Goal: Information Seeking & Learning: Find specific fact

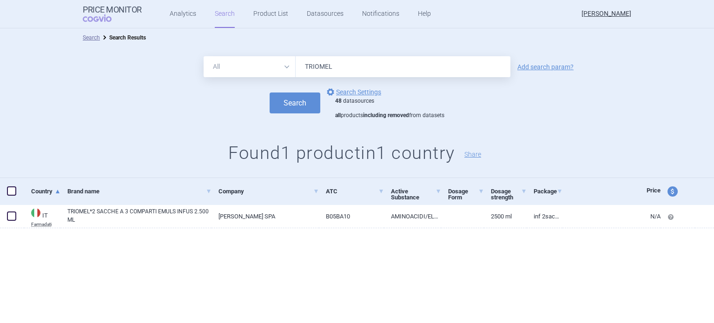
click at [348, 68] on input "TRIOMEL" at bounding box center [403, 66] width 215 height 21
click at [530, 61] on div "All Brand Name ATC Company Active Substance Country Newer than TRIOMEL Add sear…" at bounding box center [357, 66] width 714 height 21
click at [531, 67] on link "Add search param?" at bounding box center [546, 67] width 56 height 7
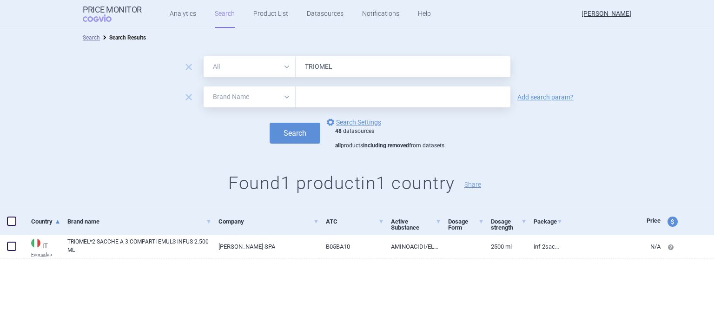
click at [285, 102] on select "All Brand Name ATC Company Active Substance Country Newer than" at bounding box center [250, 97] width 92 height 21
select select "country"
click at [204, 87] on select "All Brand Name ATC Company Active Substance Country Newer than" at bounding box center [250, 97] width 92 height 21
click at [340, 94] on input "text" at bounding box center [403, 97] width 206 height 12
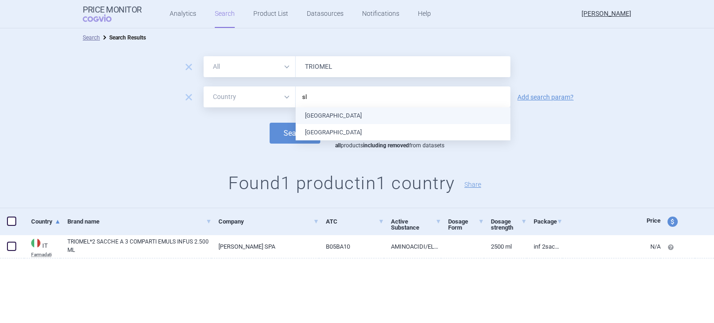
type input "slo"
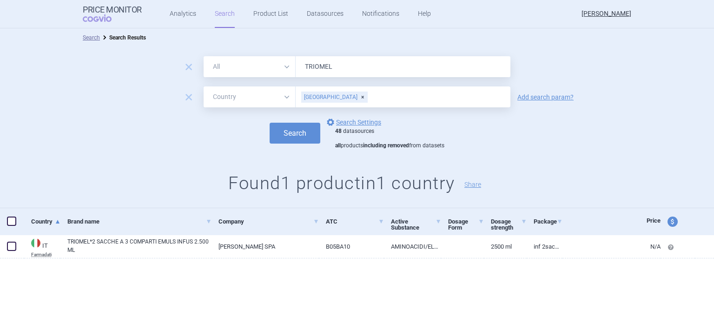
click at [362, 70] on input "TRIOMEL" at bounding box center [403, 66] width 215 height 21
type input "xanirva"
click at [270, 123] on button "Search" at bounding box center [295, 133] width 51 height 21
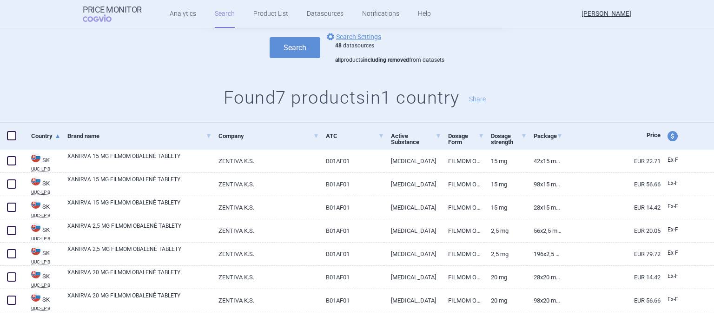
scroll to position [105, 0]
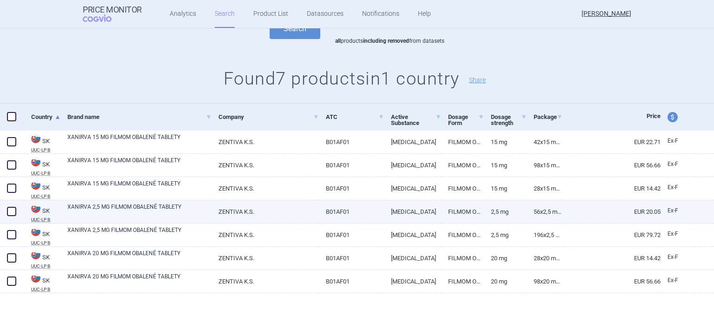
click at [327, 206] on link "B01AF01" at bounding box center [352, 211] width 66 height 23
select select "EUR"
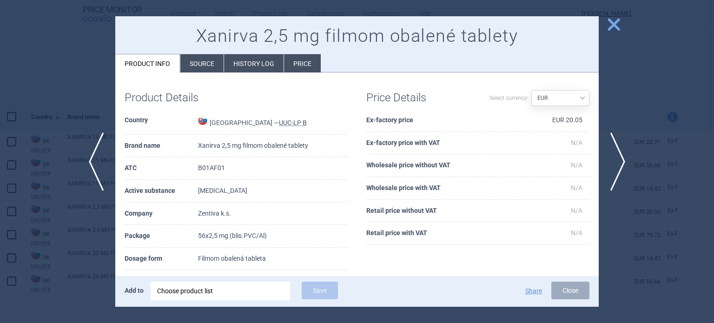
click at [270, 67] on li "History log" at bounding box center [254, 63] width 60 height 18
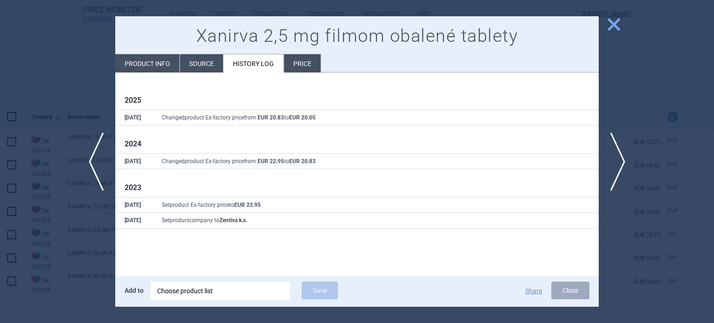
click at [109, 89] on div at bounding box center [357, 161] width 714 height 323
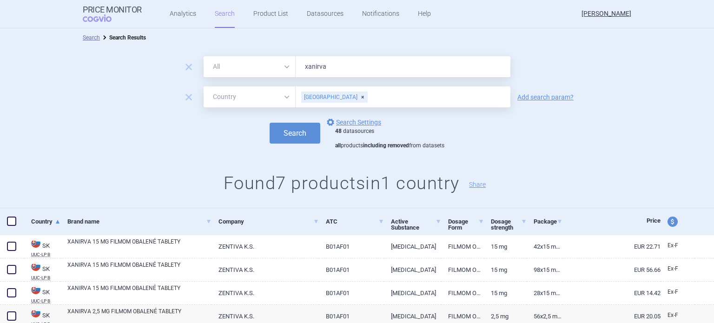
click at [335, 61] on input "xanirva" at bounding box center [403, 66] width 215 height 21
type input "[MEDICAL_DATA]"
click at [270, 123] on button "Search" at bounding box center [295, 133] width 51 height 21
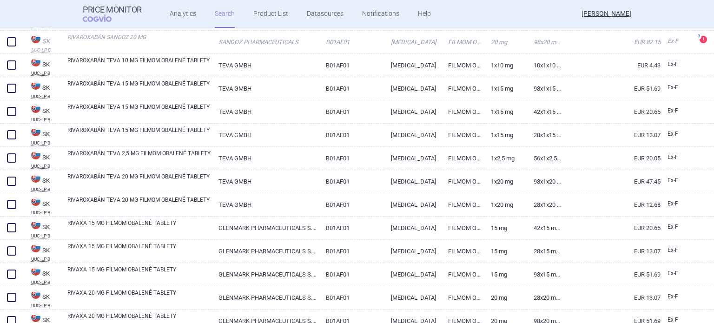
scroll to position [1167, 0]
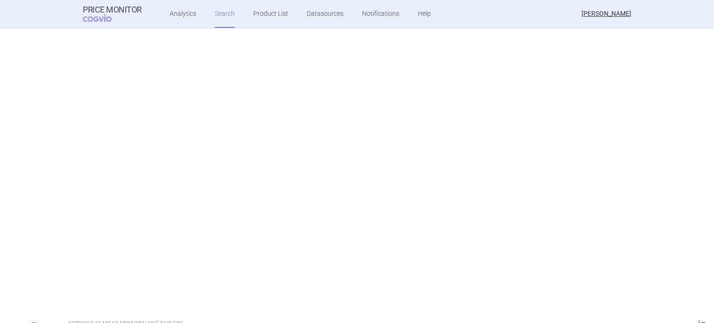
select select "country"
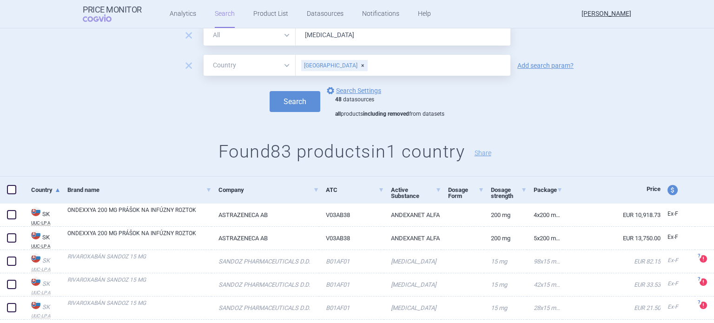
scroll to position [0, 0]
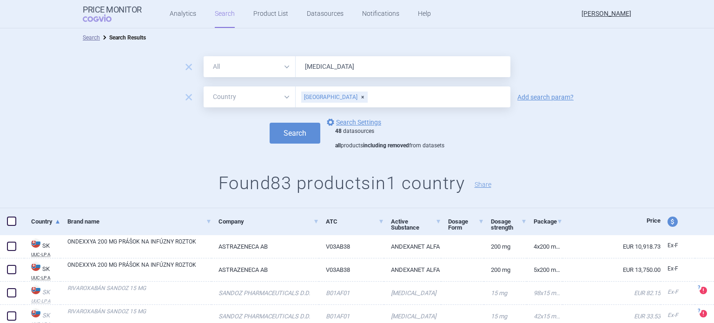
click at [364, 72] on input "[MEDICAL_DATA]" at bounding box center [403, 66] width 215 height 21
type input "[MEDICAL_DATA] teva"
click at [270, 123] on button "Search" at bounding box center [295, 133] width 51 height 21
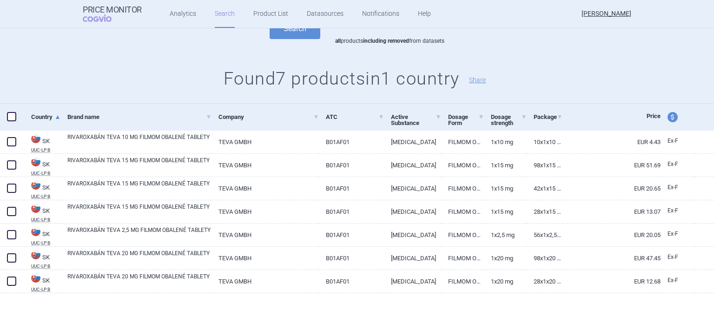
scroll to position [104, 0]
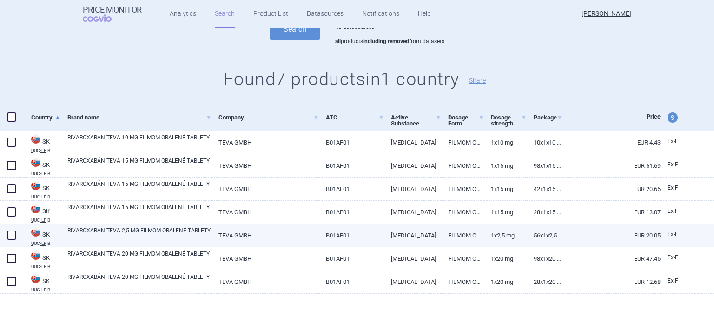
click at [348, 234] on link "B01AF01" at bounding box center [352, 235] width 66 height 23
select select "EUR"
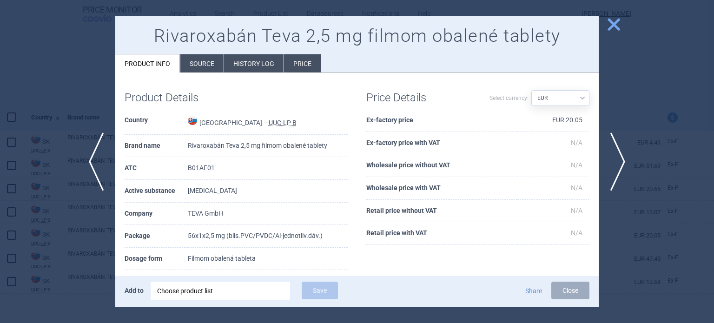
click at [266, 66] on li "History log" at bounding box center [254, 63] width 60 height 18
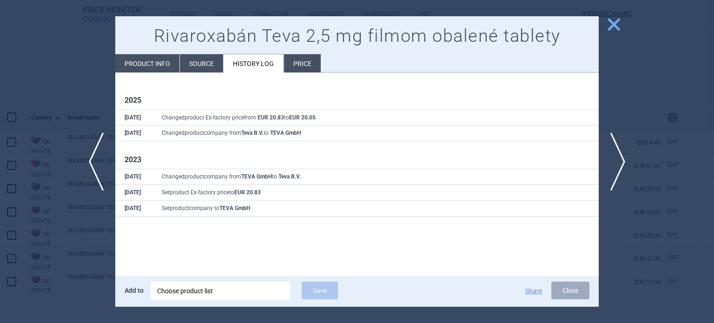
click at [46, 71] on div at bounding box center [357, 161] width 714 height 323
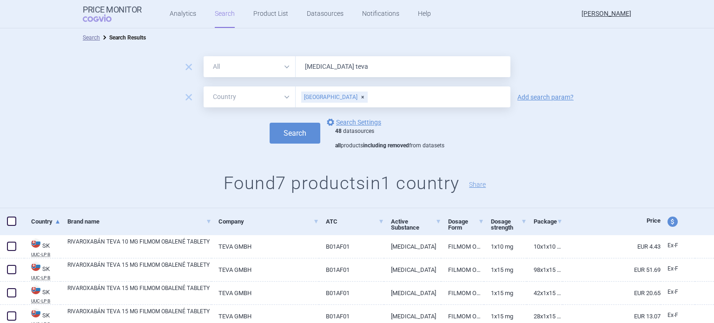
click at [349, 67] on input "[MEDICAL_DATA] teva" at bounding box center [403, 66] width 215 height 21
type input "xerdoxo"
click at [270, 123] on button "Search" at bounding box center [295, 133] width 51 height 21
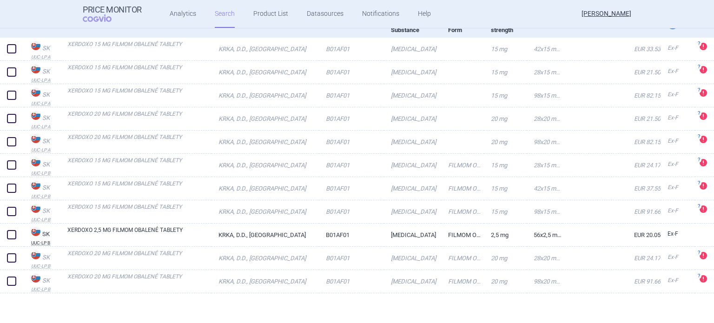
scroll to position [197, 0]
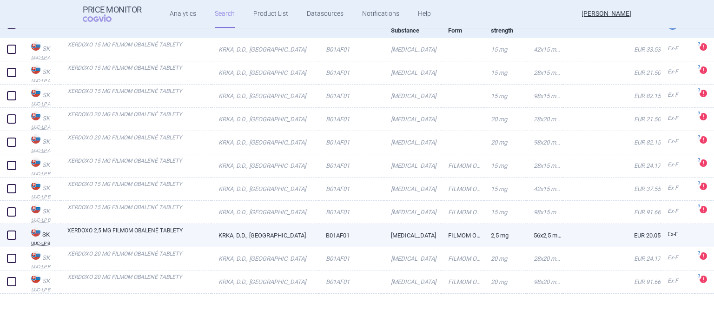
click at [301, 228] on link "KRKA, D.D., [GEOGRAPHIC_DATA]" at bounding box center [265, 235] width 107 height 23
select select "EUR"
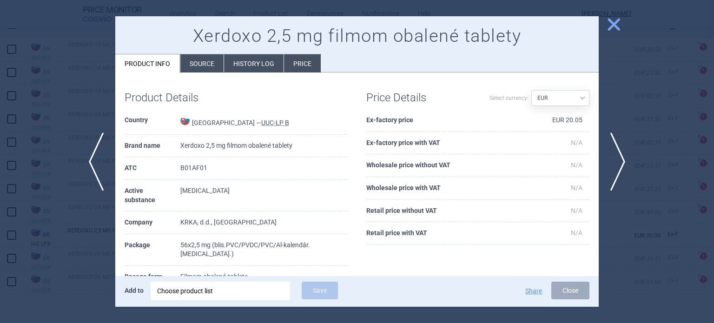
click at [259, 66] on li "History log" at bounding box center [254, 63] width 60 height 18
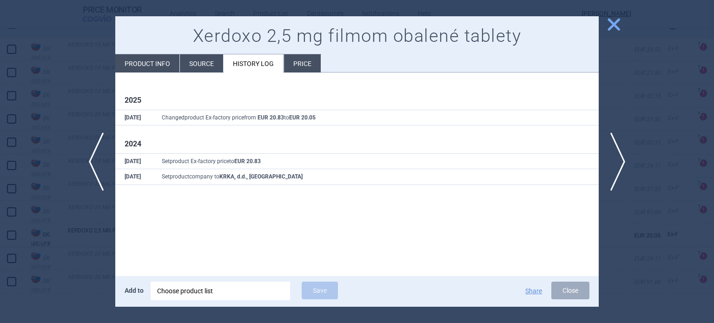
click at [76, 99] on div at bounding box center [357, 161] width 714 height 323
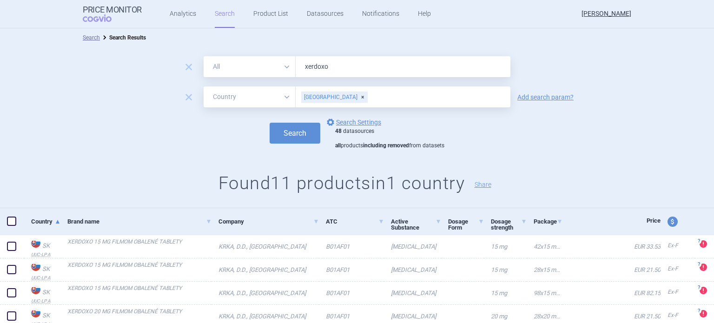
click at [352, 60] on input "xerdoxo" at bounding box center [403, 66] width 215 height 21
type input "xaboplax"
click at [270, 123] on button "Search" at bounding box center [295, 133] width 51 height 21
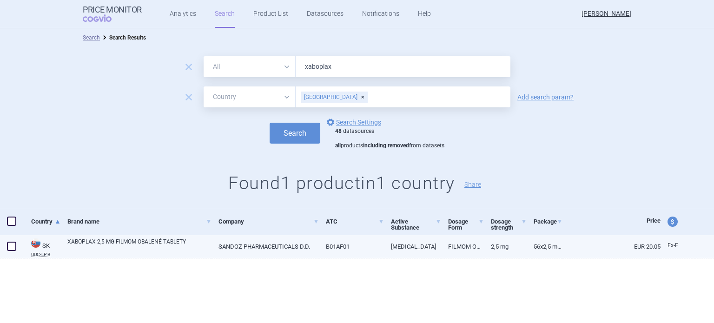
click at [338, 249] on link "B01AF01" at bounding box center [352, 246] width 66 height 23
select select "EUR"
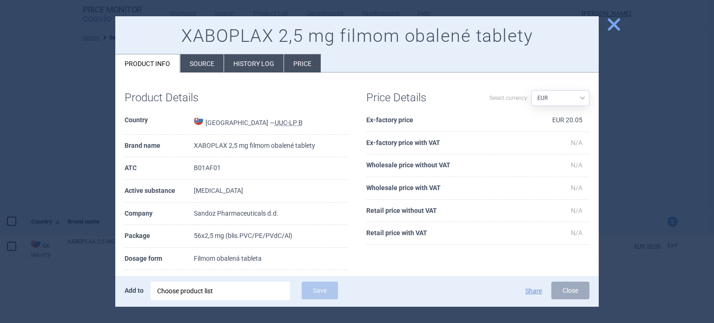
click at [273, 64] on li "History log" at bounding box center [254, 63] width 60 height 18
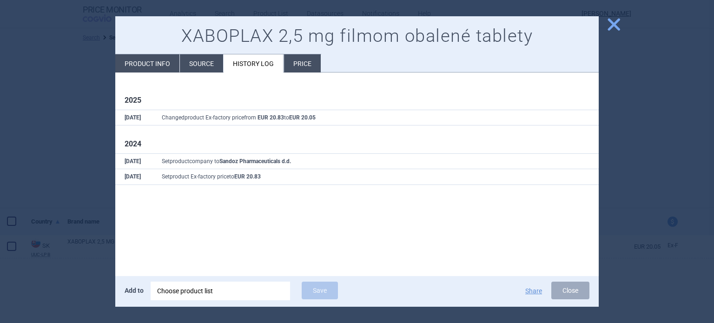
click at [86, 77] on div at bounding box center [357, 161] width 714 height 323
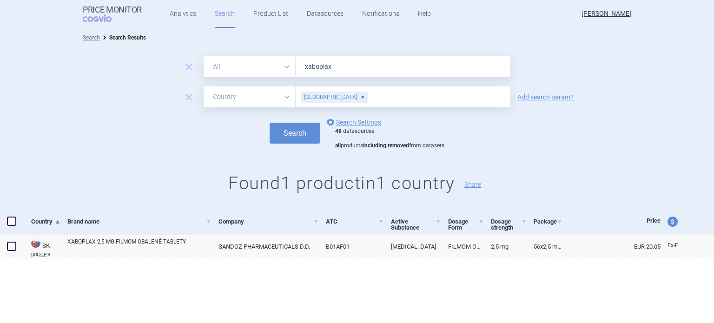
click at [360, 71] on input "xaboplax" at bounding box center [403, 66] width 215 height 21
type input "assubex"
click at [270, 123] on button "Search" at bounding box center [295, 133] width 51 height 21
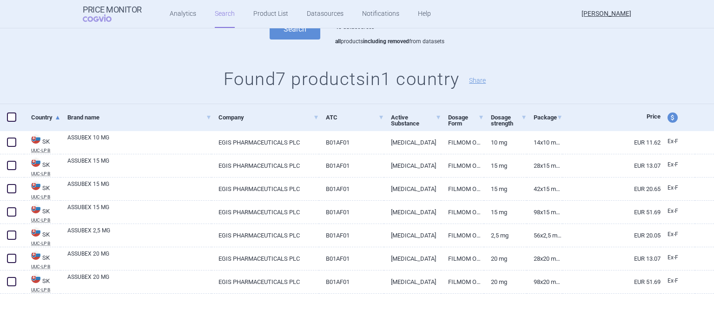
scroll to position [105, 0]
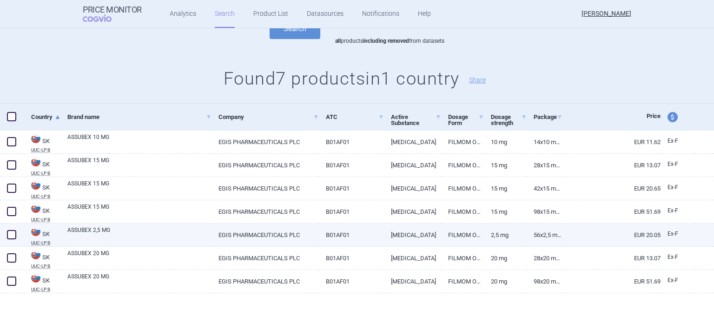
click at [280, 235] on link "EGIS PHARMACEUTICALS PLC" at bounding box center [265, 235] width 107 height 23
select select "EUR"
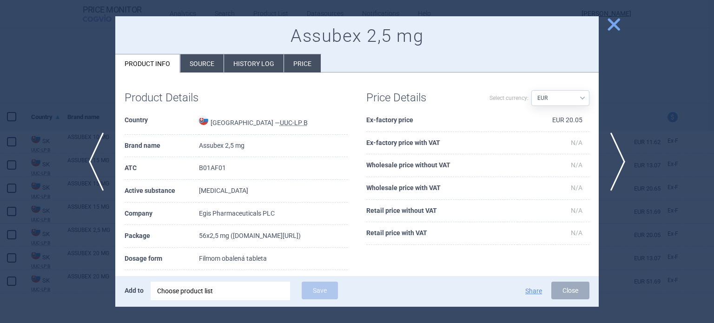
click at [253, 60] on li "History log" at bounding box center [254, 63] width 60 height 18
